Goal: Transaction & Acquisition: Purchase product/service

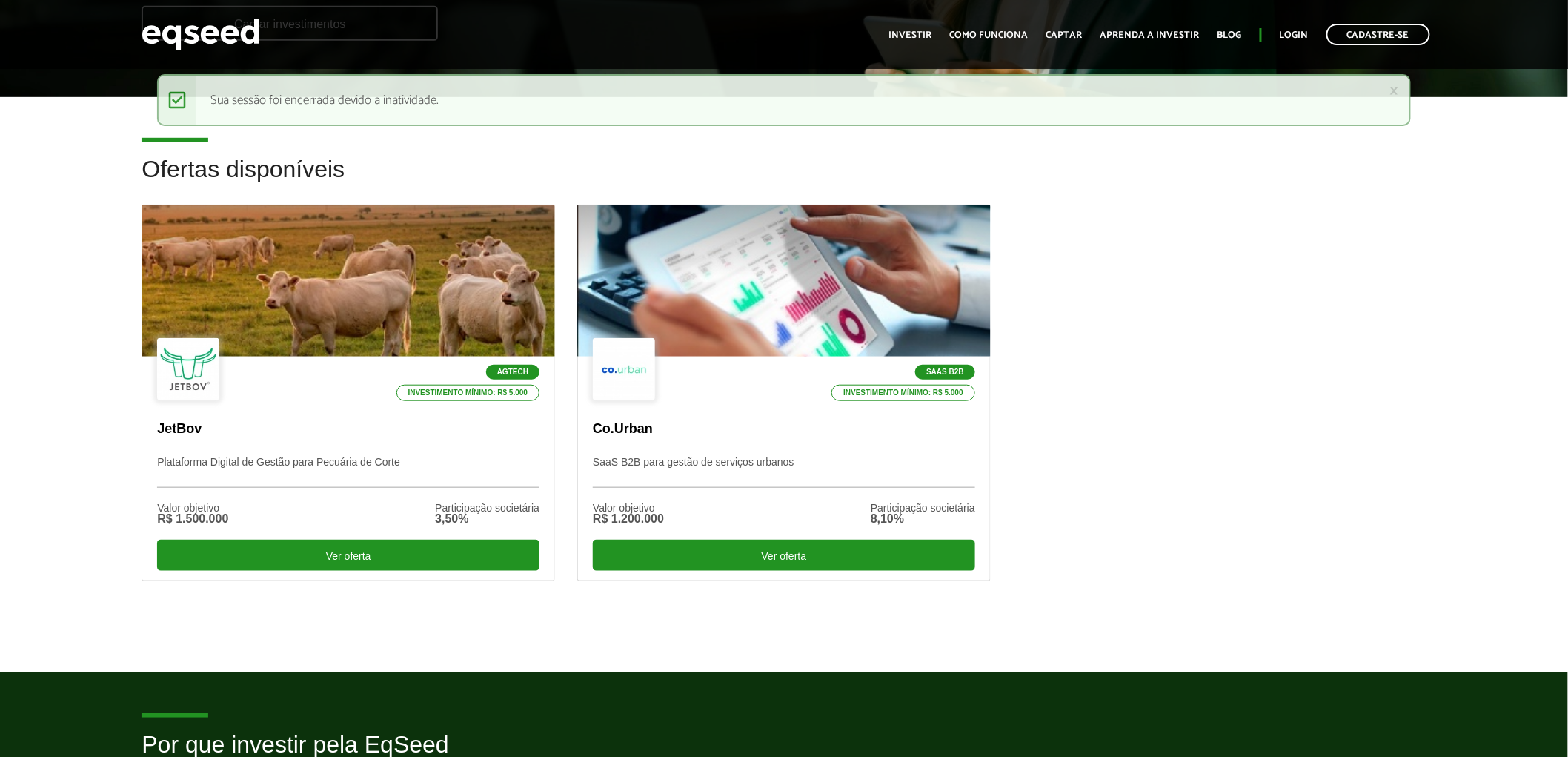
scroll to position [329, 0]
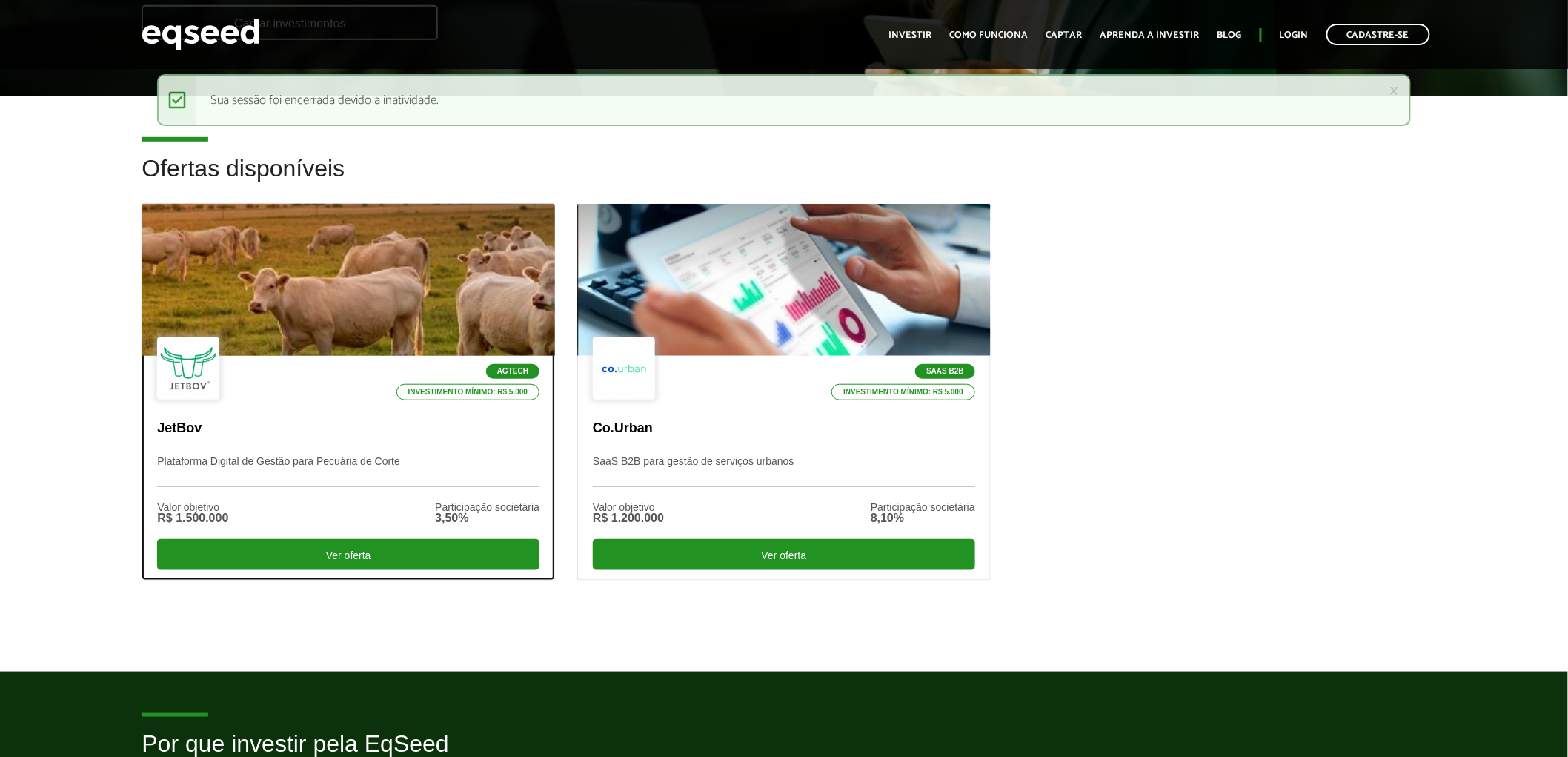
click at [492, 284] on div at bounding box center [348, 280] width 495 height 183
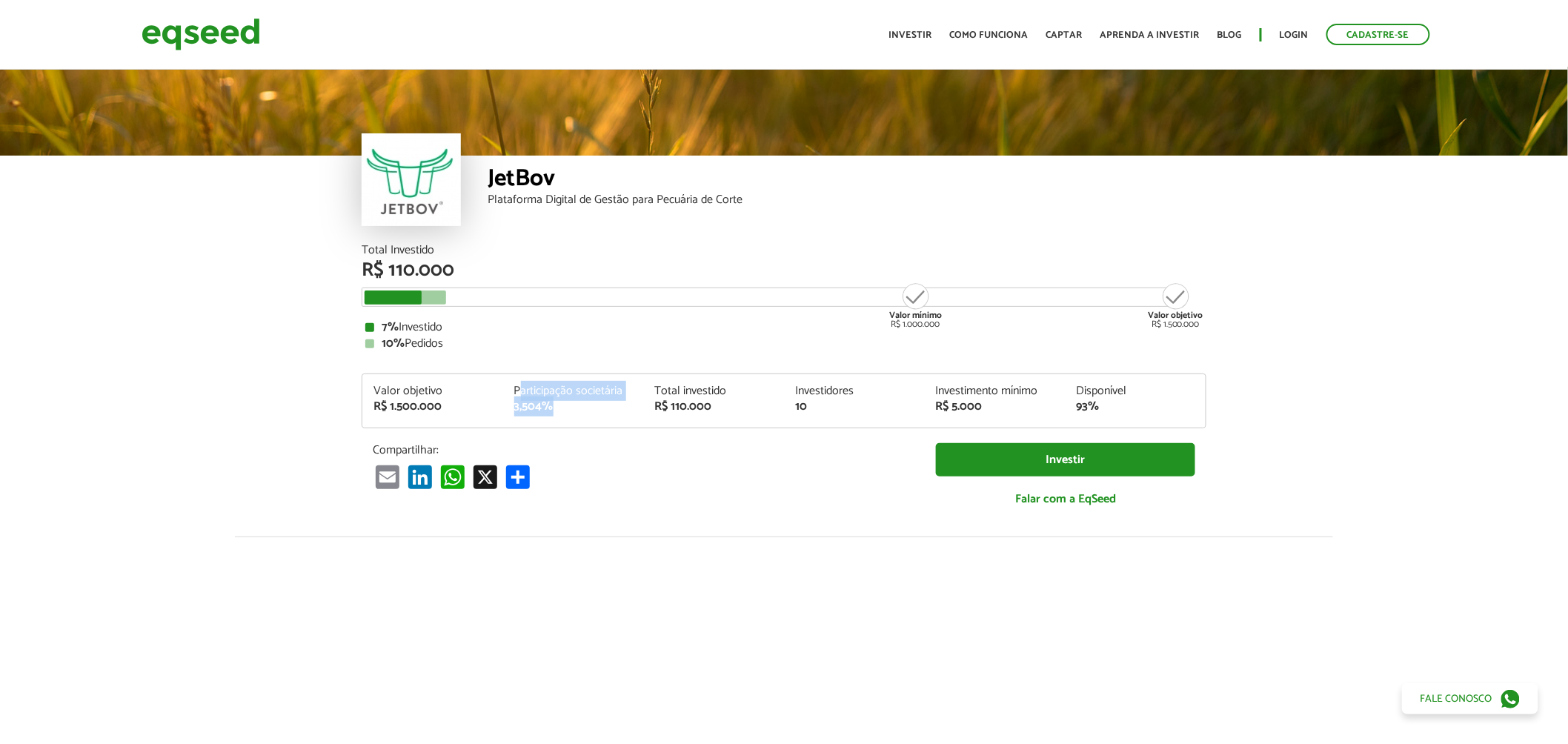
drag, startPoint x: 520, startPoint y: 390, endPoint x: 679, endPoint y: 410, distance: 160.3
click at [624, 417] on div "Valor objetivo R$ 1.500.000 Participação societária 3,504% Total investido R$ 1…" at bounding box center [784, 406] width 843 height 42
click at [679, 410] on div "R$ 110.000" at bounding box center [713, 407] width 118 height 12
